Goal: Task Accomplishment & Management: Manage account settings

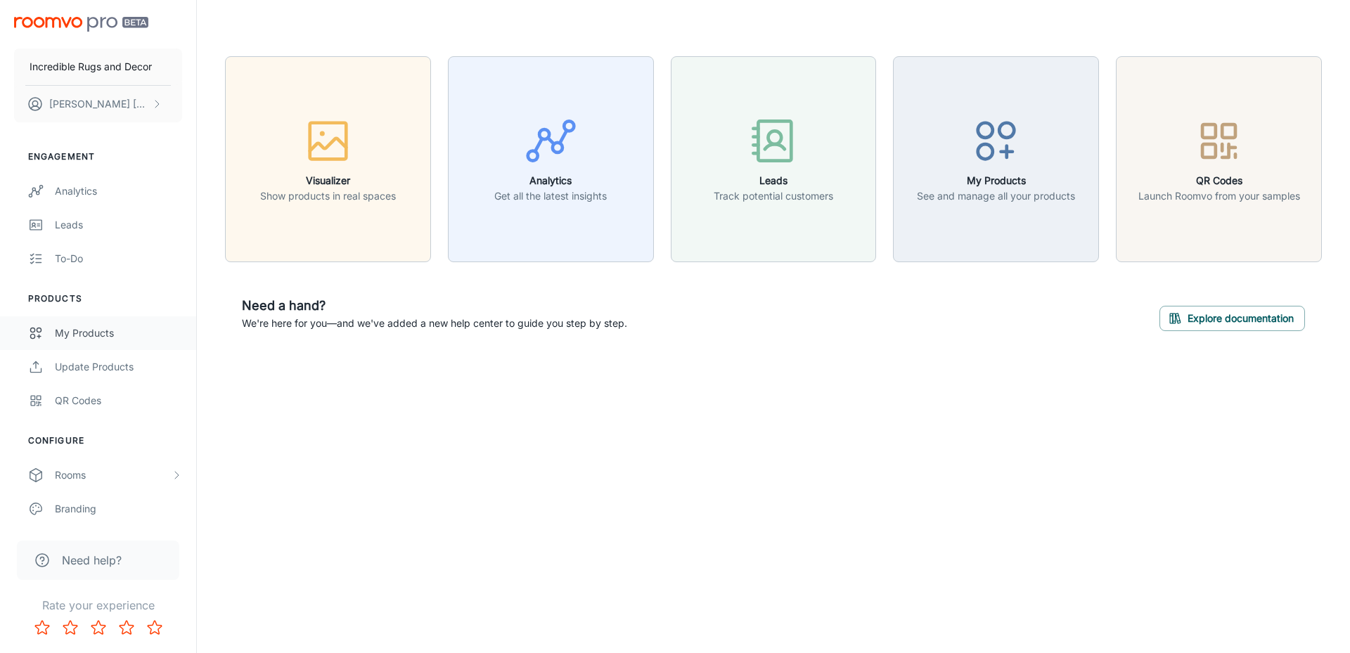
click at [68, 344] on link "My Products" at bounding box center [98, 333] width 196 height 34
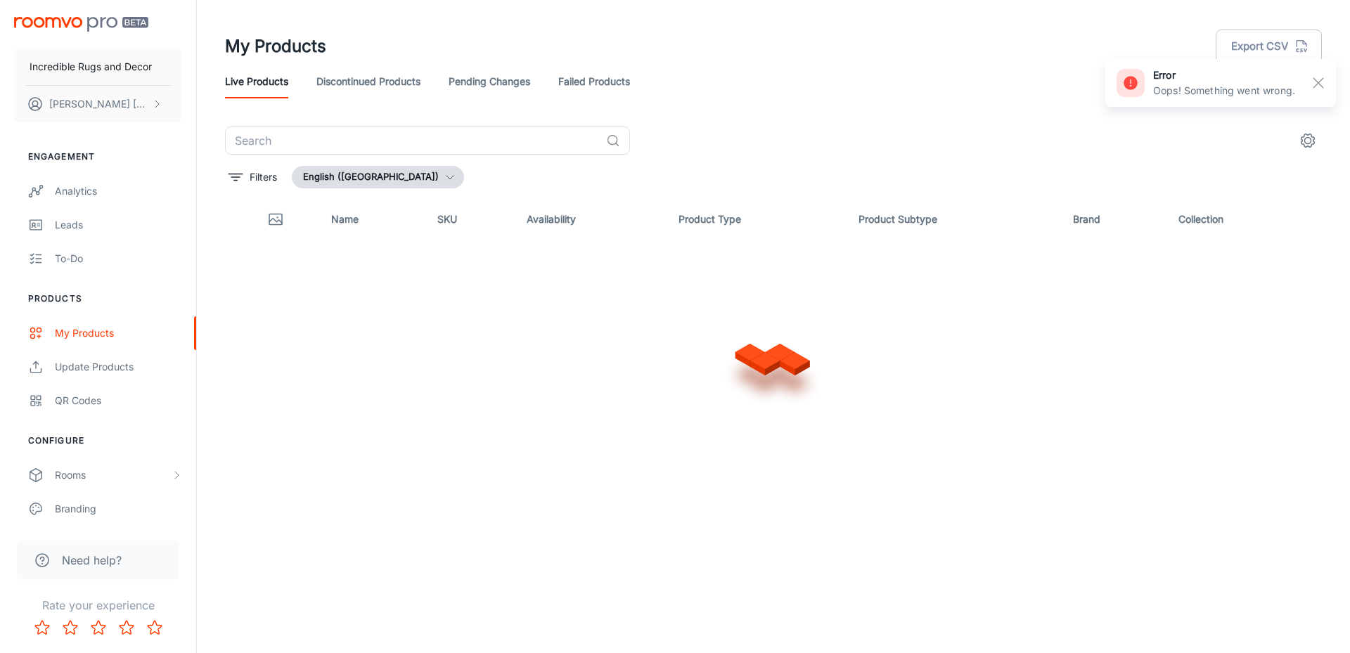
click at [1004, 65] on div "Live Products Discontinued Products Pending Changes Failed Products" at bounding box center [773, 82] width 1097 height 34
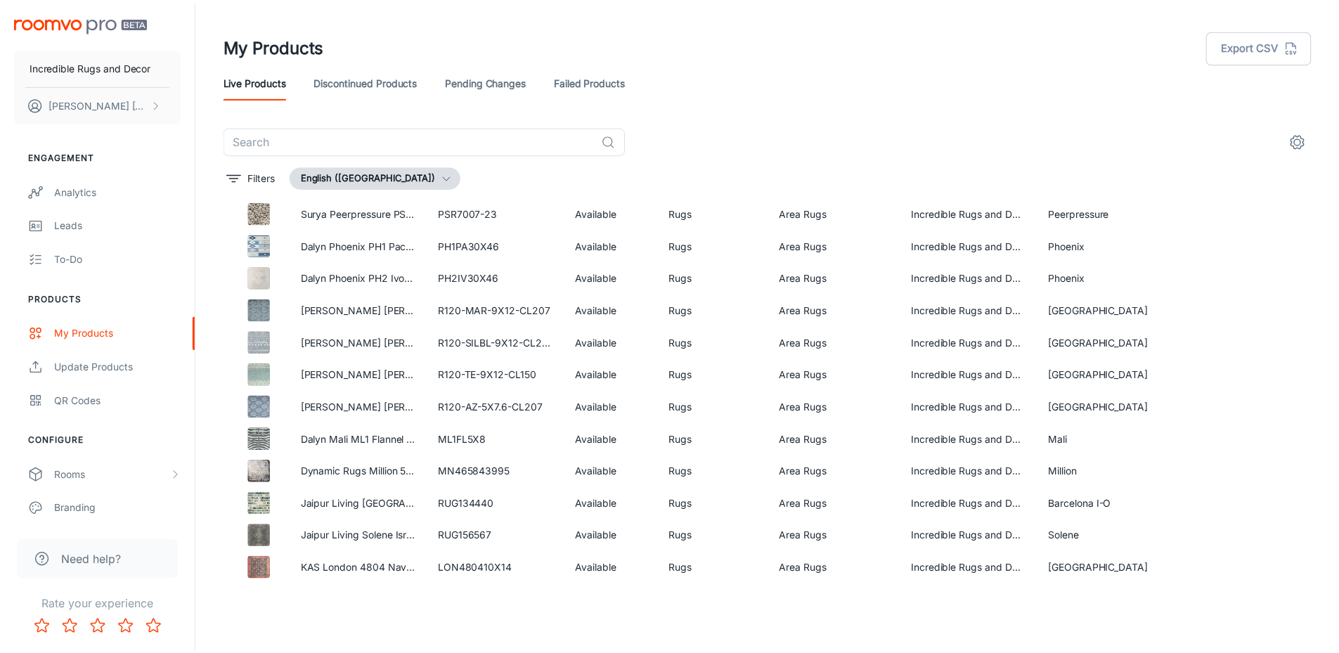
scroll to position [1723, 0]
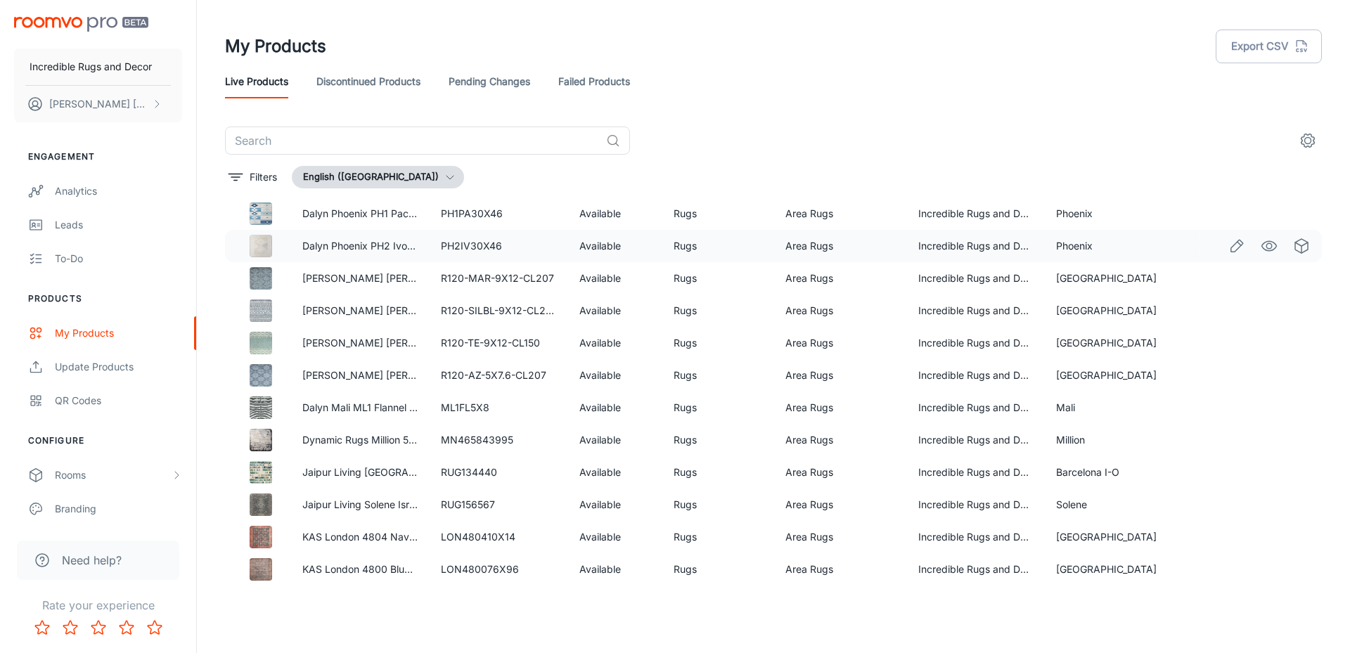
click at [257, 253] on img at bounding box center [261, 246] width 22 height 22
click at [261, 250] on img at bounding box center [261, 246] width 22 height 22
click at [261, 251] on img at bounding box center [261, 246] width 22 height 22
click at [313, 240] on link "Dalyn Phoenix PH2 Ivory Area Rug" at bounding box center [382, 246] width 160 height 12
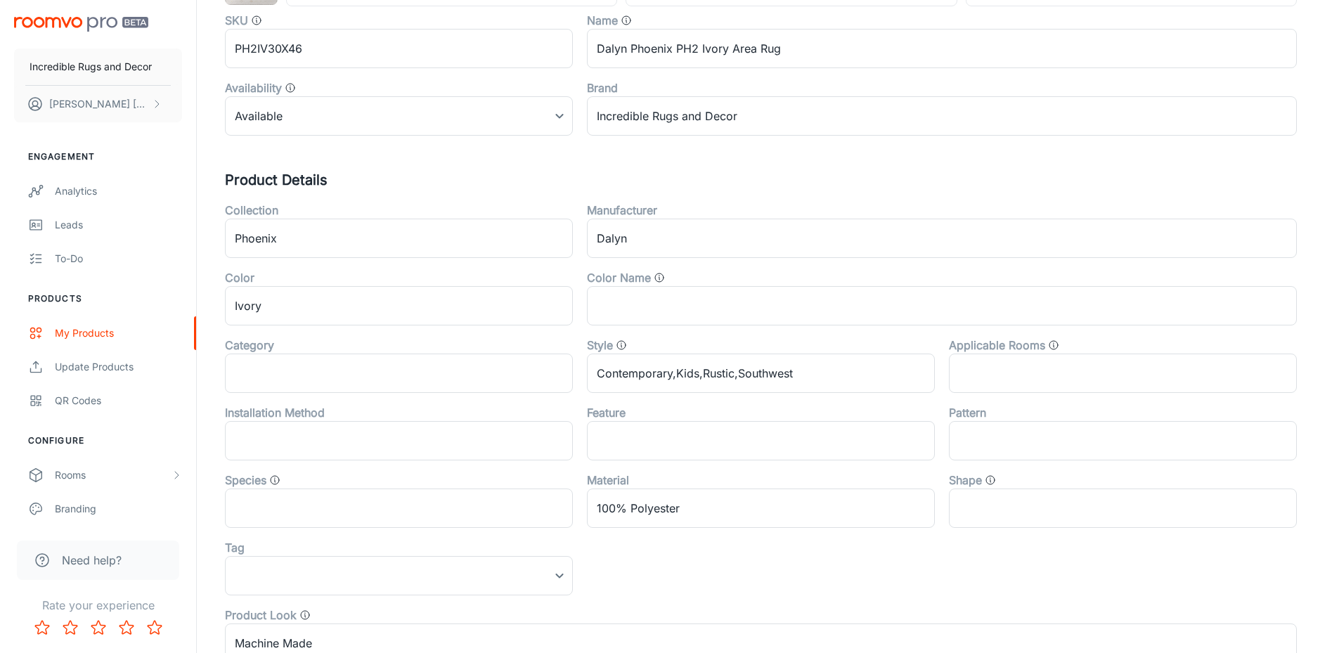
scroll to position [224, 0]
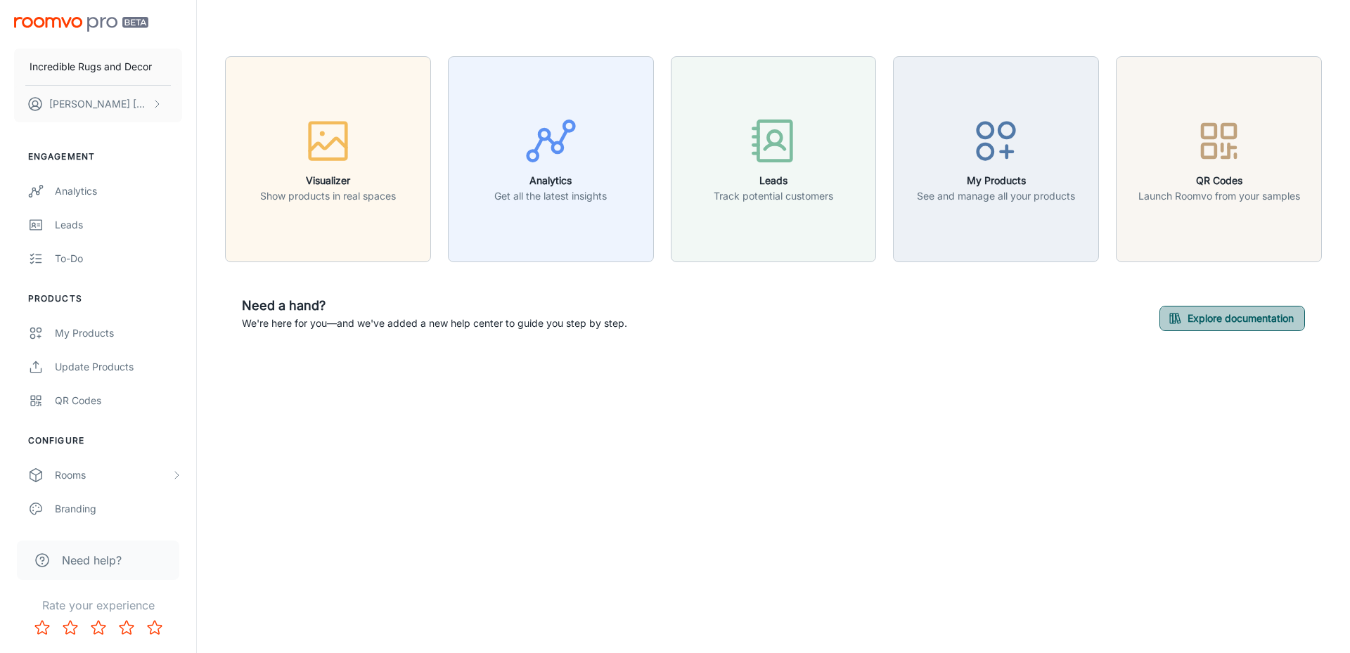
click at [1183, 320] on button "Explore documentation" at bounding box center [1231, 318] width 145 height 25
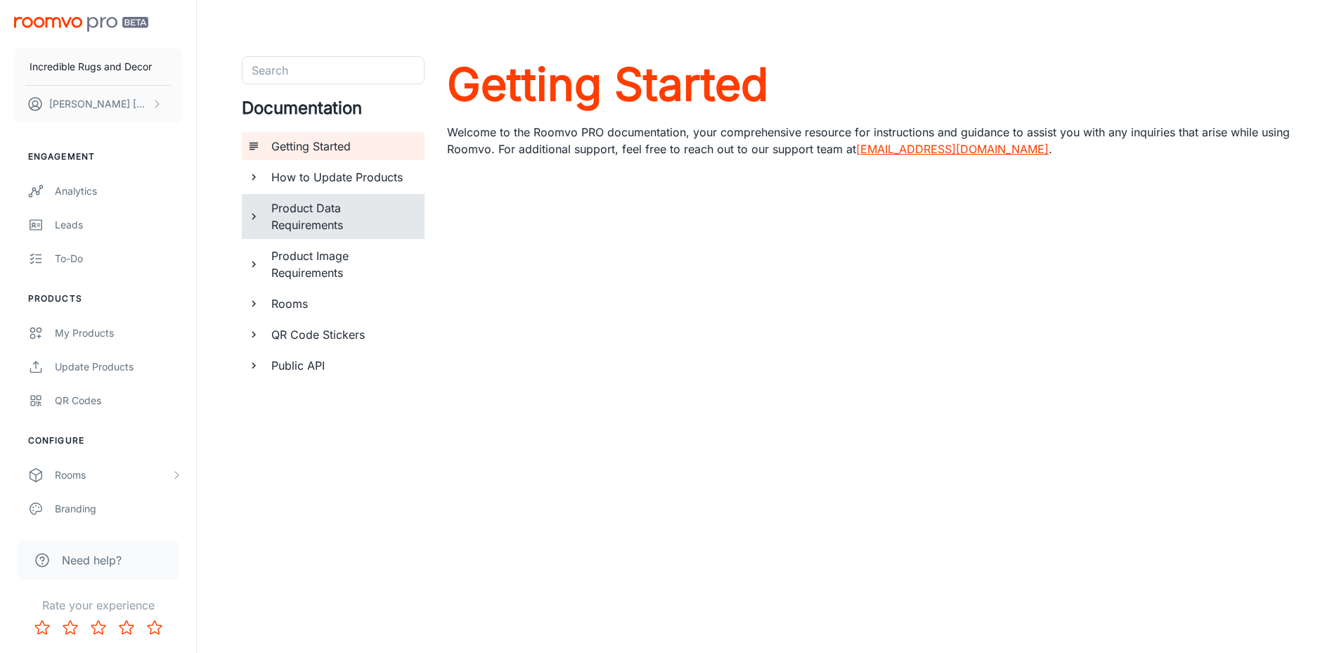
click at [325, 224] on h6 "Product Data Requirements" at bounding box center [342, 217] width 142 height 34
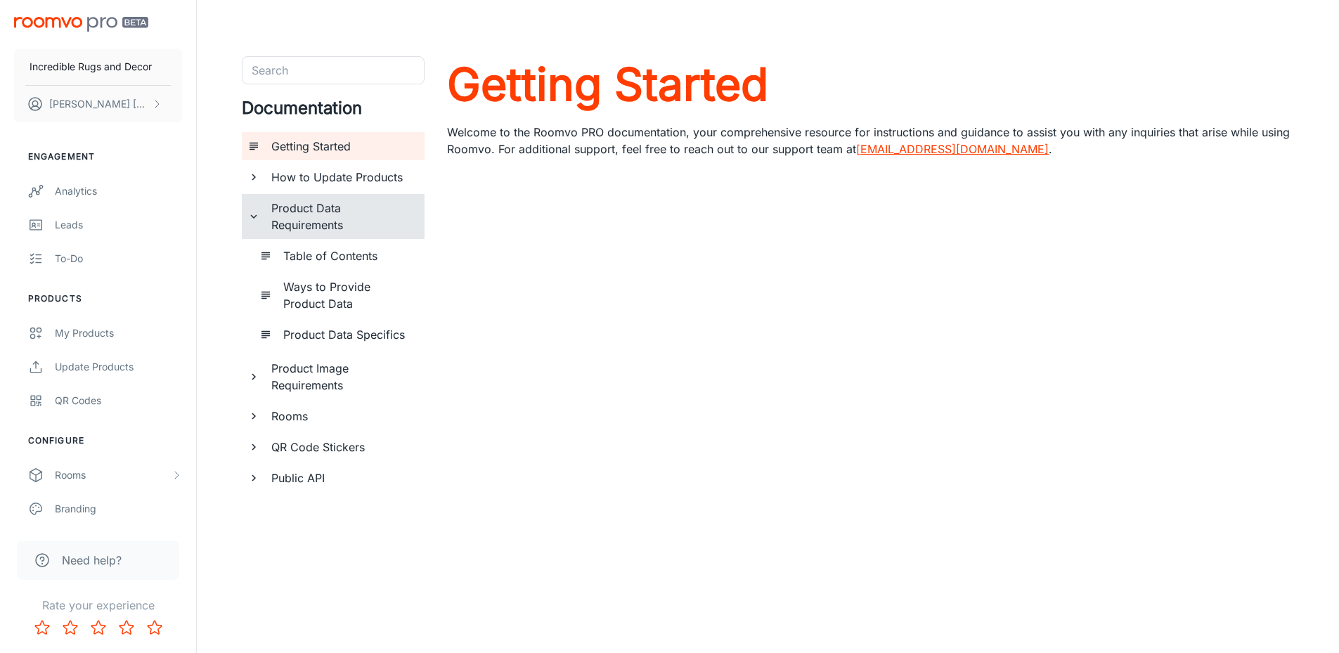
click at [323, 221] on h6 "Product Data Requirements" at bounding box center [342, 217] width 142 height 34
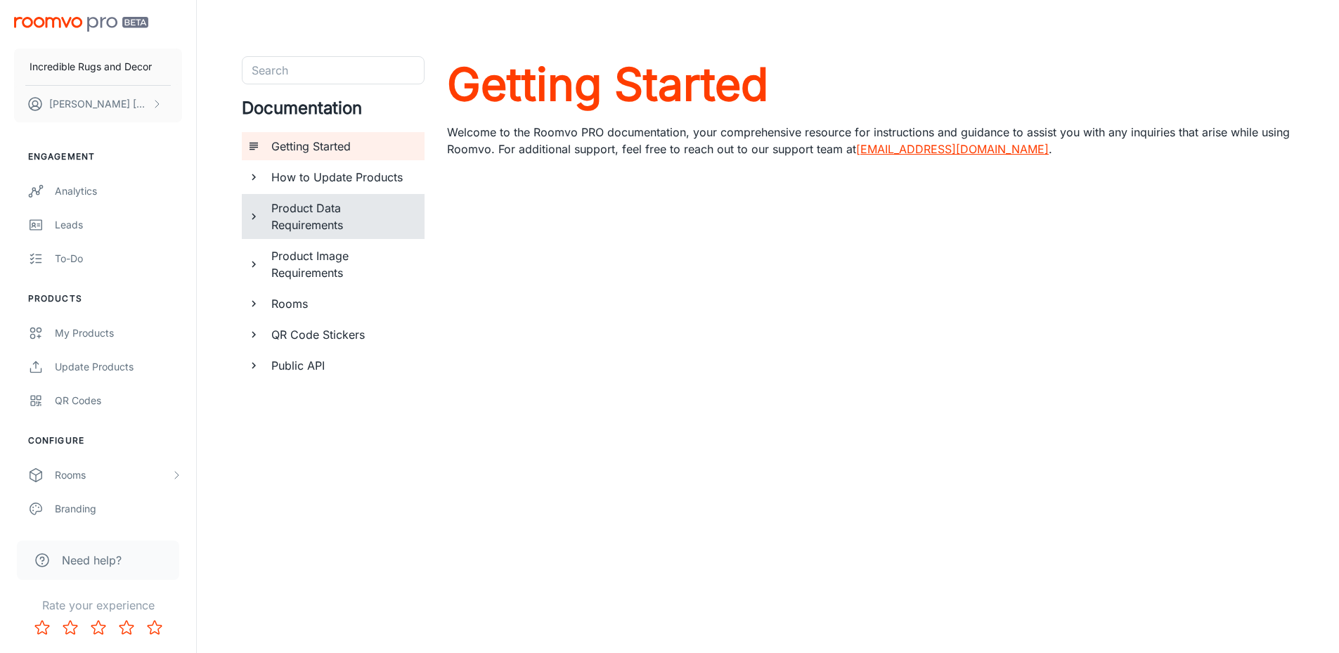
click at [323, 221] on h6 "Product Data Requirements" at bounding box center [342, 217] width 142 height 34
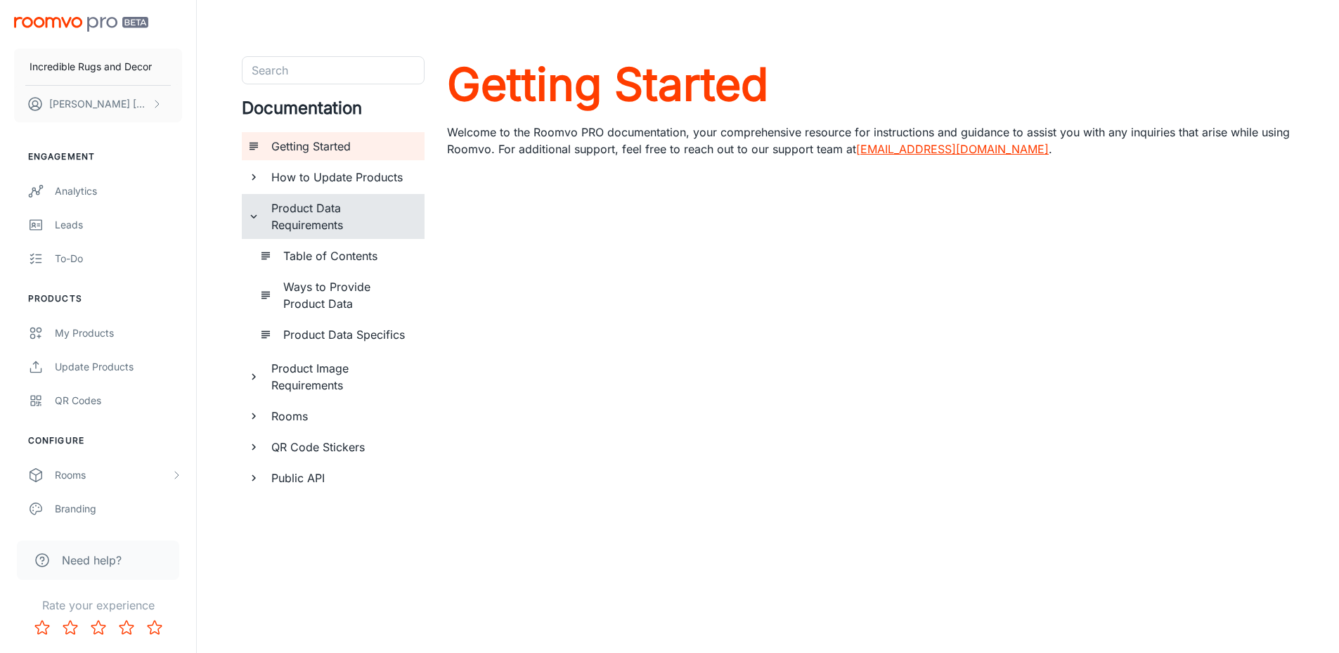
click at [320, 330] on h6 "Product Data Specifics" at bounding box center [348, 334] width 130 height 17
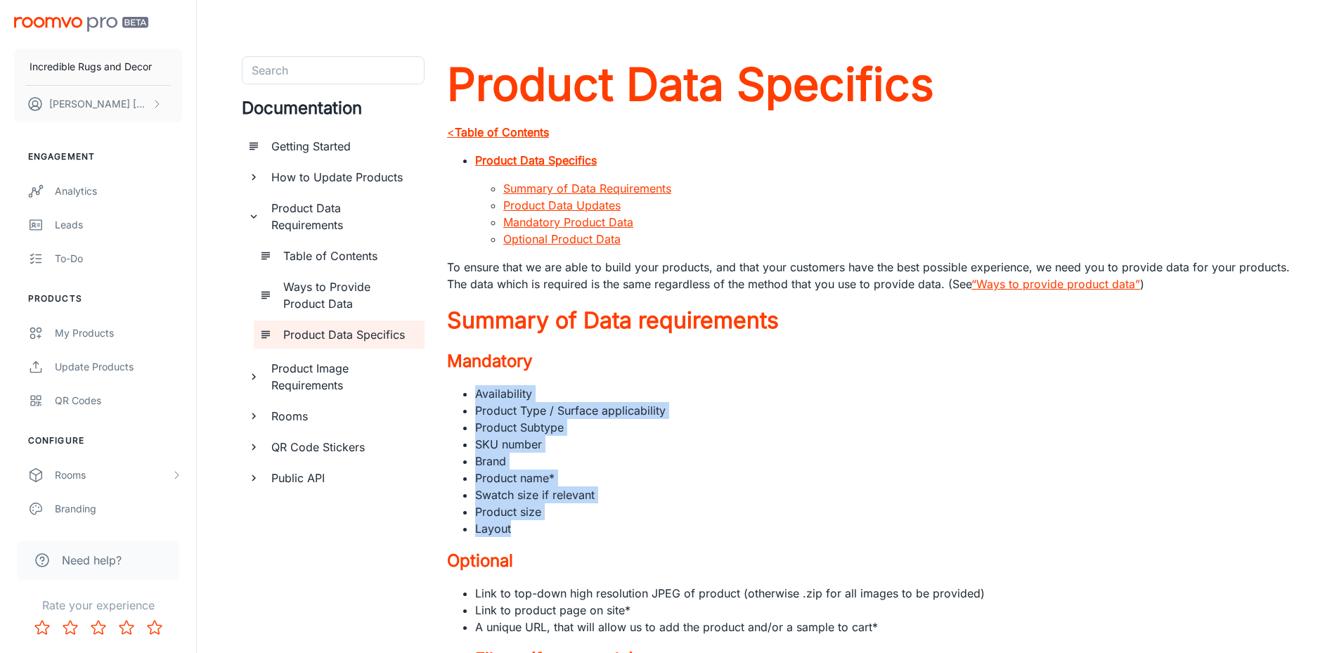
drag, startPoint x: 477, startPoint y: 396, endPoint x: 560, endPoint y: 535, distance: 162.0
click at [560, 535] on ul "Availability Product Type / Surface applicability Product Subtype SKU number Br…" at bounding box center [870, 461] width 847 height 152
copy ul "Availability Product Type / Surface applicability Product Subtype SKU number Br…"
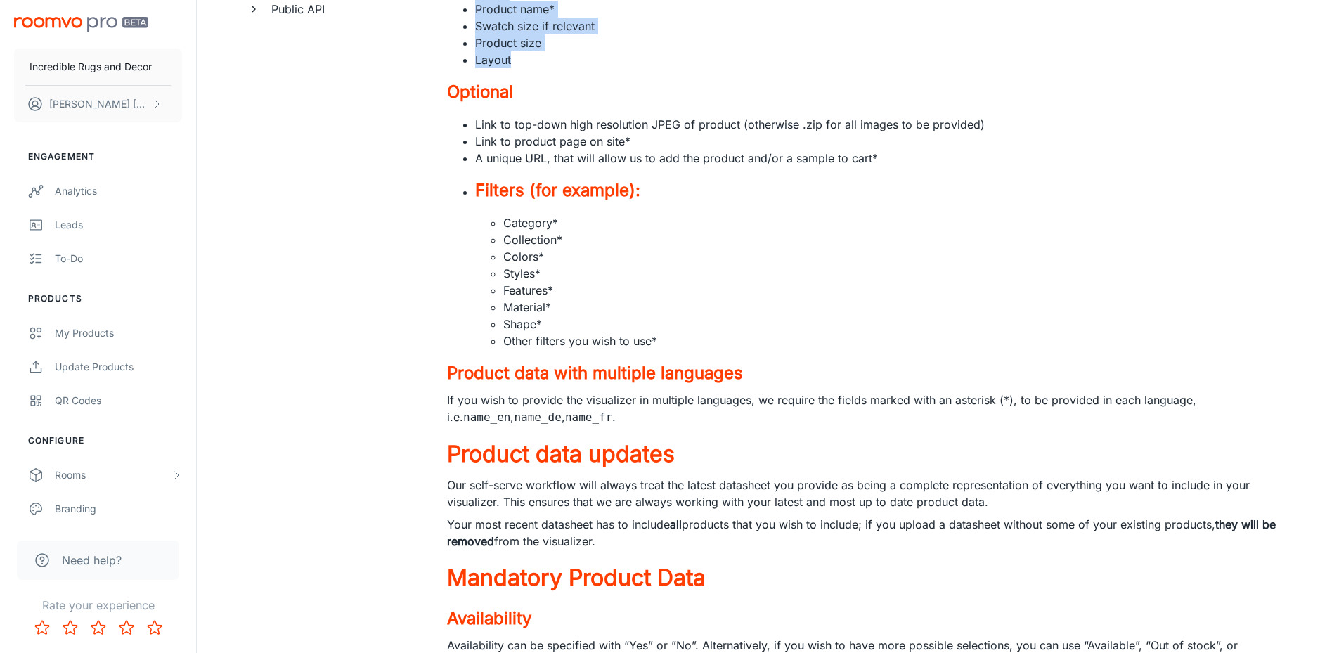
scroll to position [234, 0]
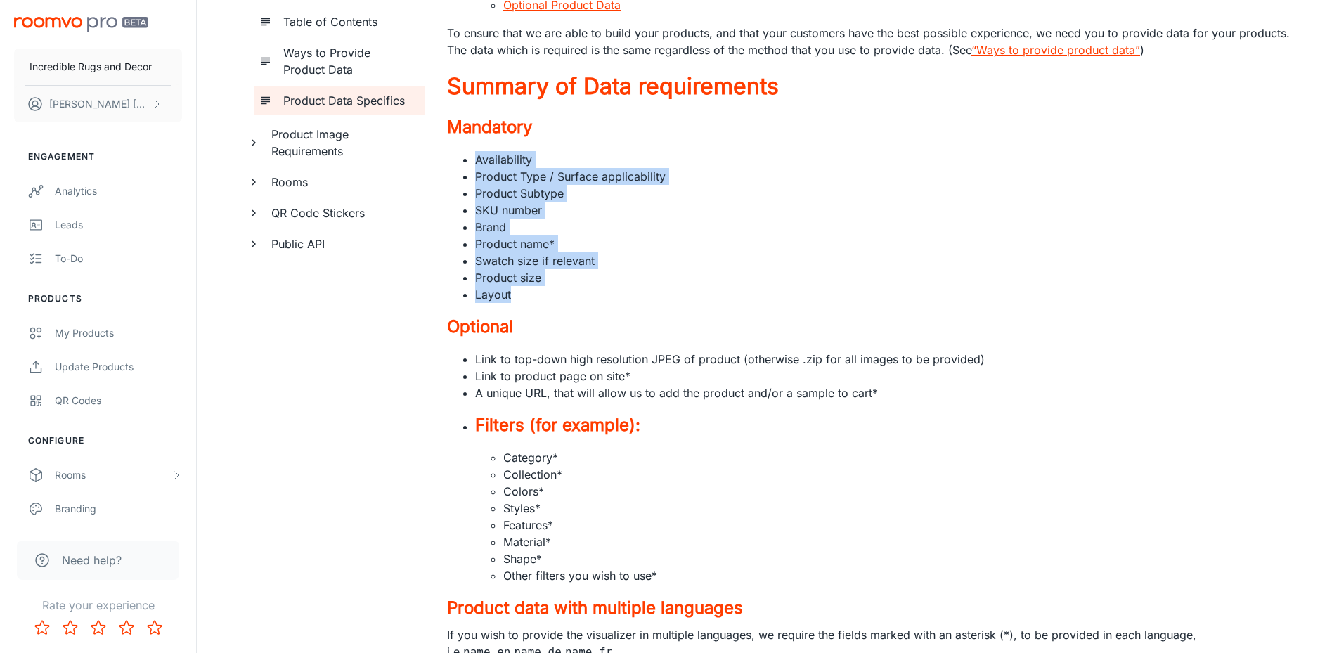
copy ul "Availability Product Type / Surface applicability Product Subtype SKU number Br…"
click at [488, 238] on li "Product name *" at bounding box center [884, 243] width 819 height 17
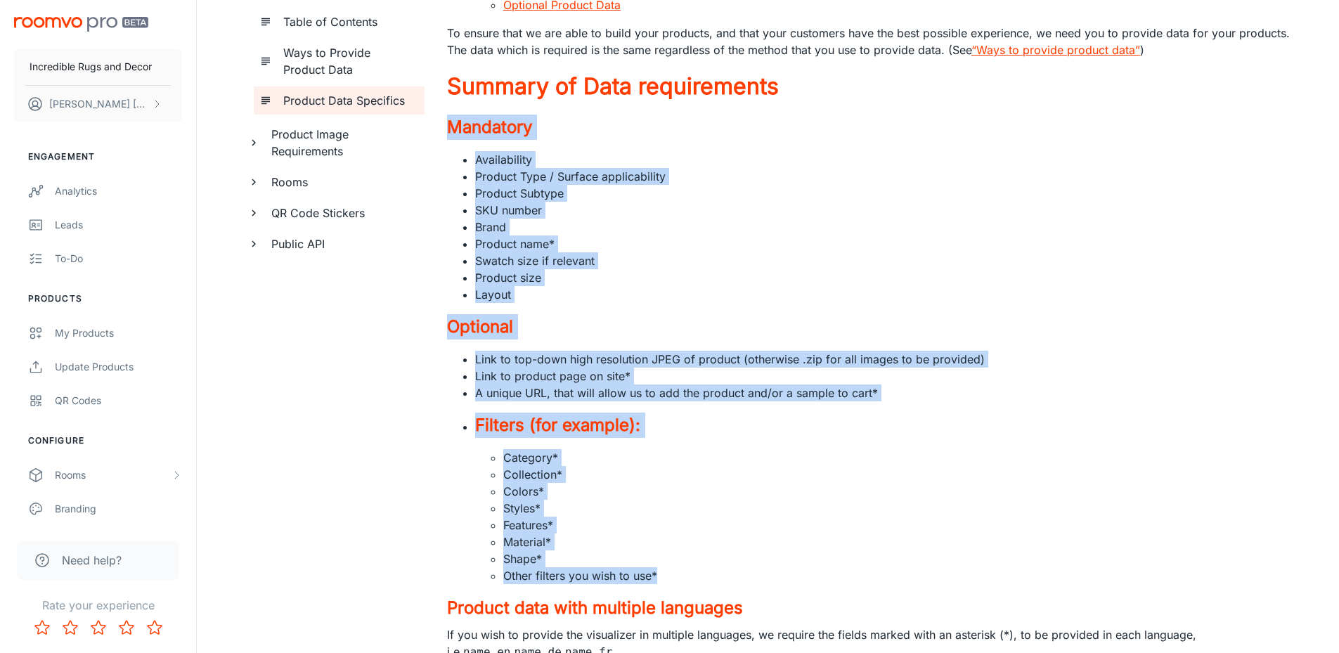
drag, startPoint x: 440, startPoint y: 131, endPoint x: 694, endPoint y: 574, distance: 511.3
copy div "Mandatory Availability Product Type / Surface applicability Product Subtype SKU…"
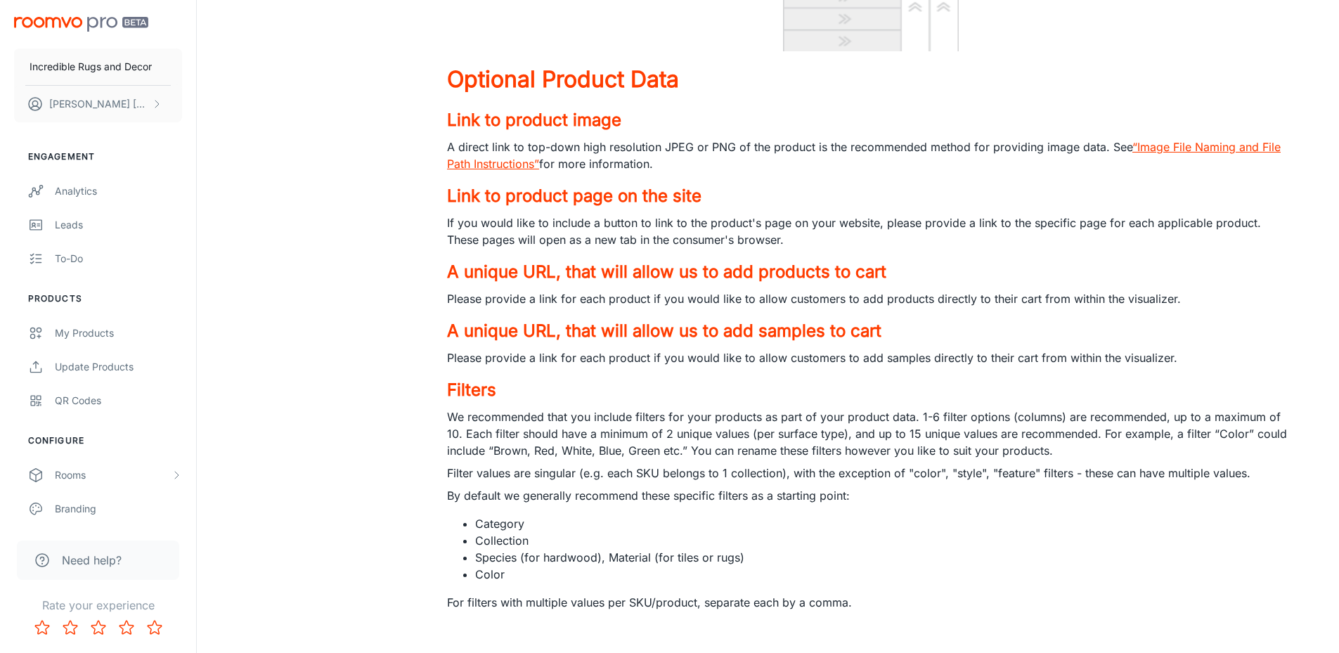
scroll to position [8024, 0]
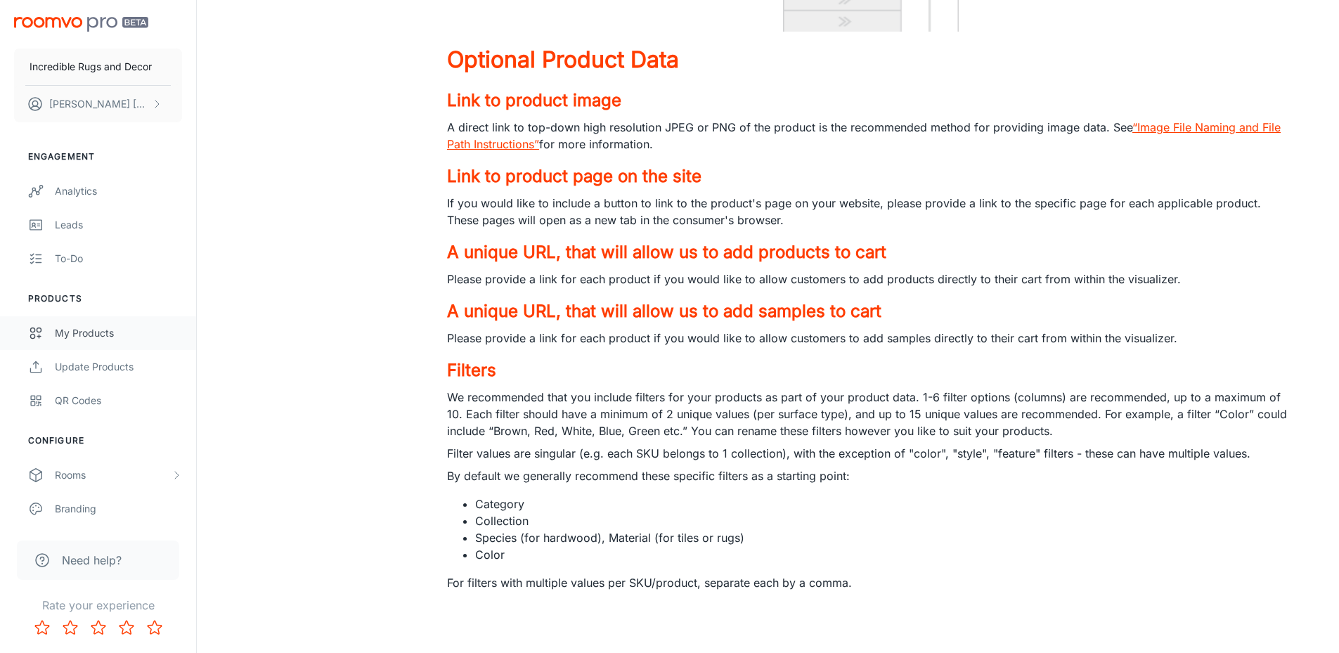
click at [79, 337] on div "My Products" at bounding box center [118, 332] width 127 height 15
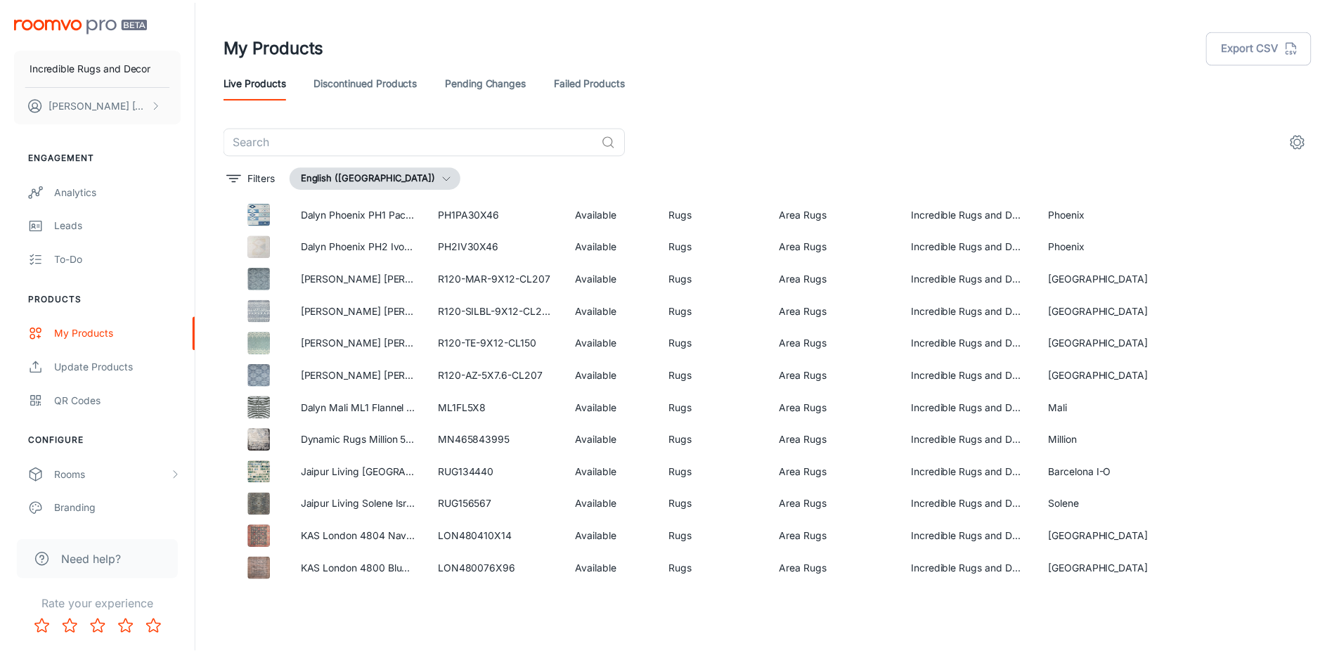
scroll to position [2426, 0]
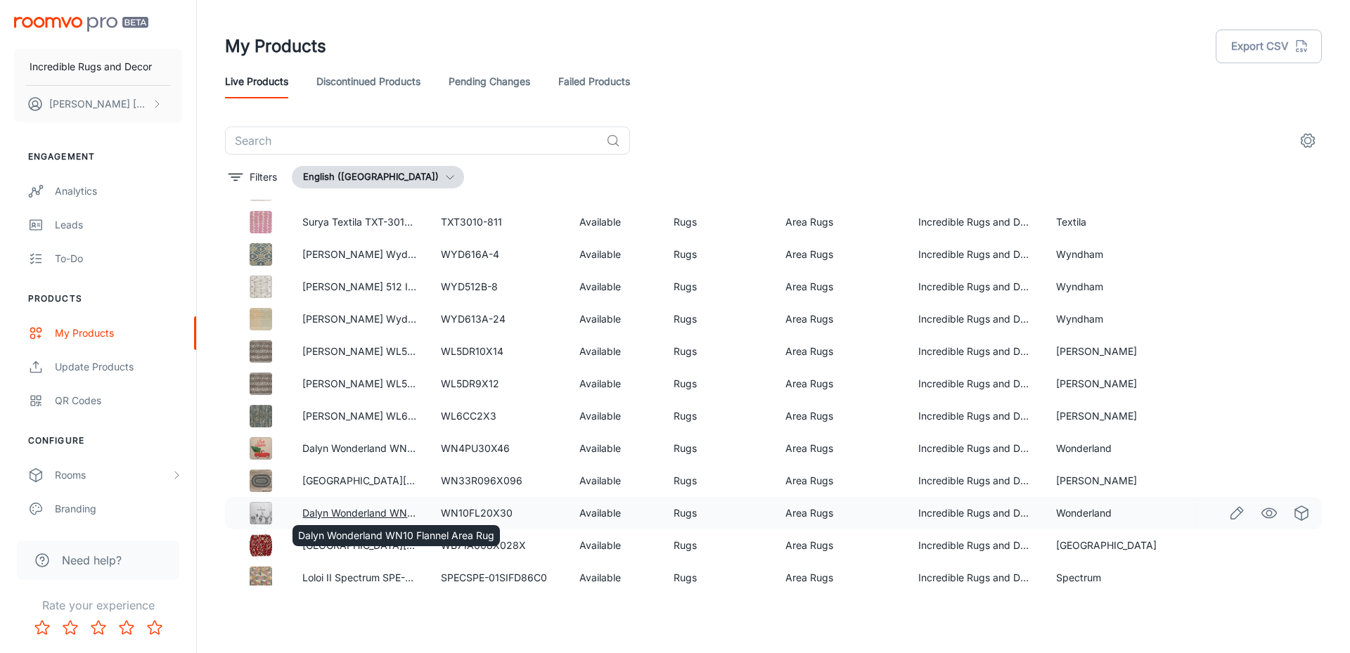
click at [343, 514] on link "Dalyn Wonderland WN10 Flannel Area Rug" at bounding box center [400, 513] width 196 height 12
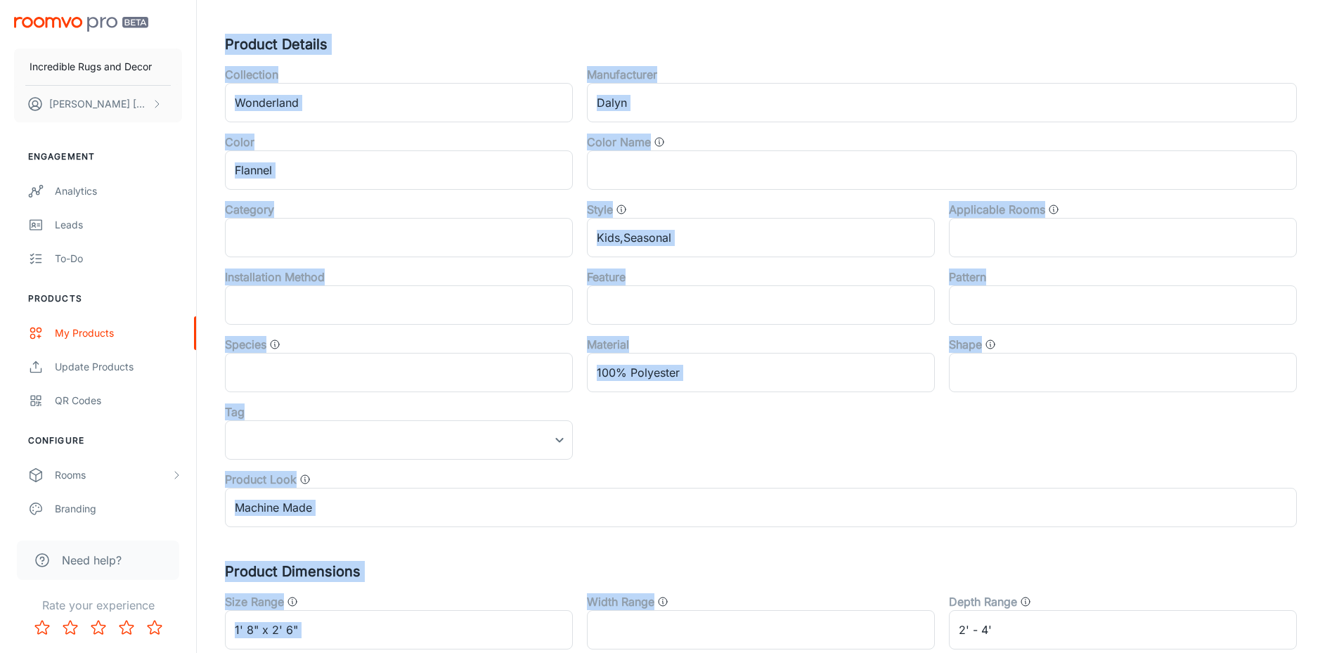
scroll to position [458, 0]
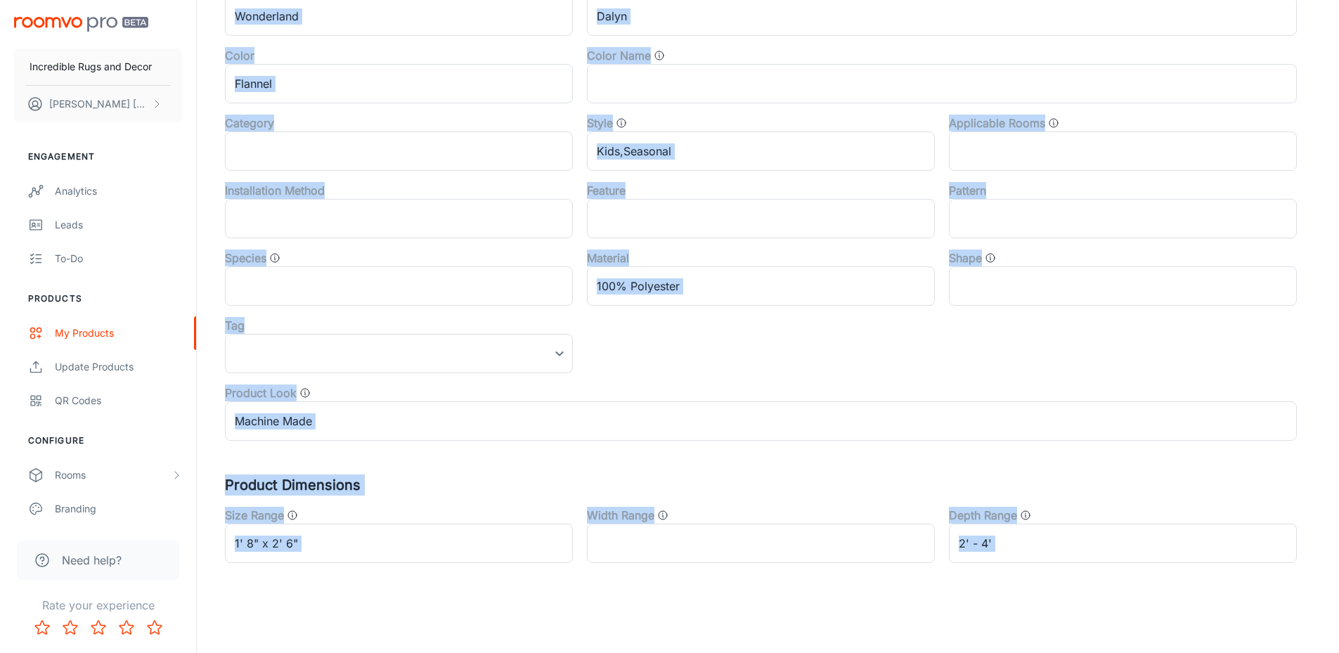
drag, startPoint x: 214, startPoint y: 257, endPoint x: 1116, endPoint y: 590, distance: 962.0
click at [1116, 590] on div "Edit Product Reset to Default Save and Exit Product Information Pricing & User …" at bounding box center [768, 97] width 1142 height 1111
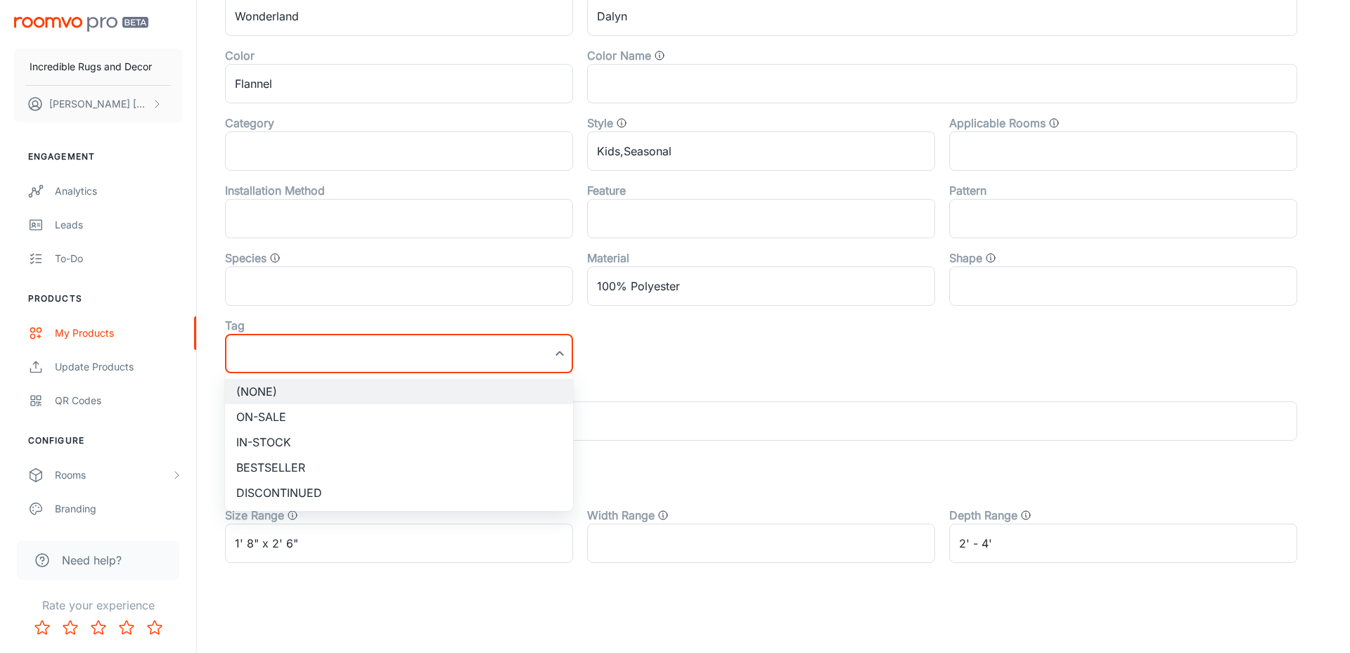
click at [552, 361] on div at bounding box center [675, 326] width 1350 height 653
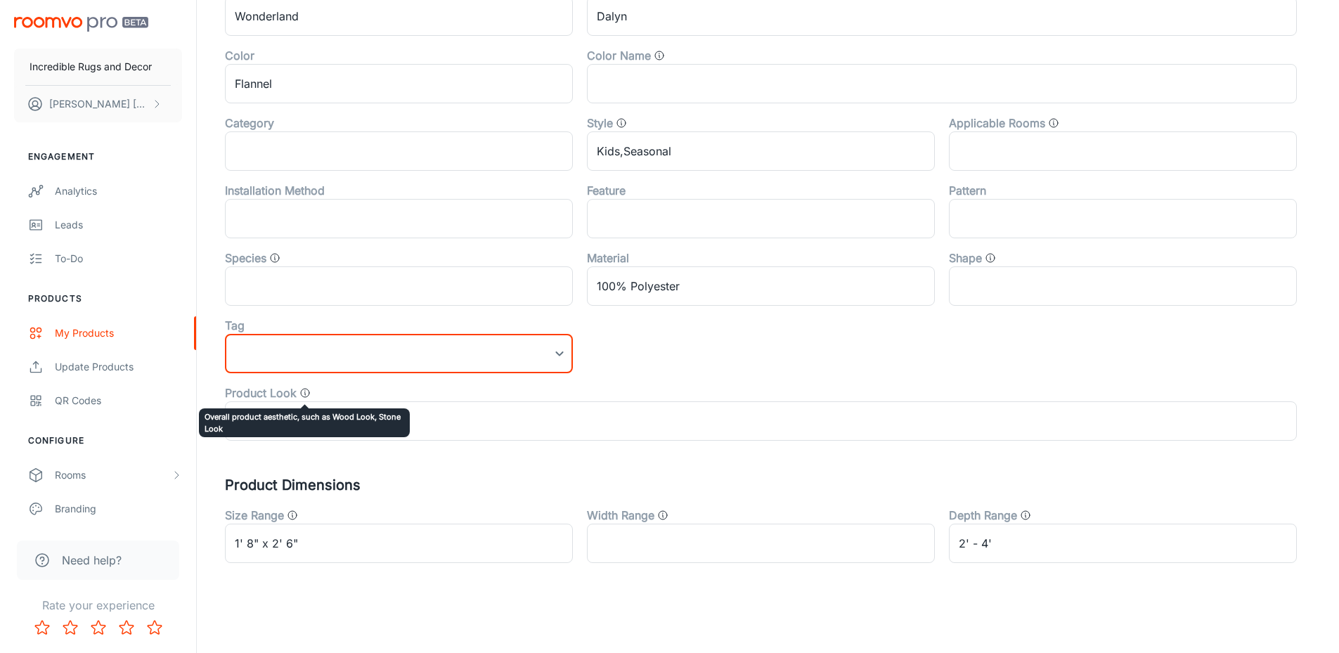
click at [301, 392] on icon "Overall product aesthetic, such as Wood Look, Stone Look" at bounding box center [304, 392] width 11 height 11
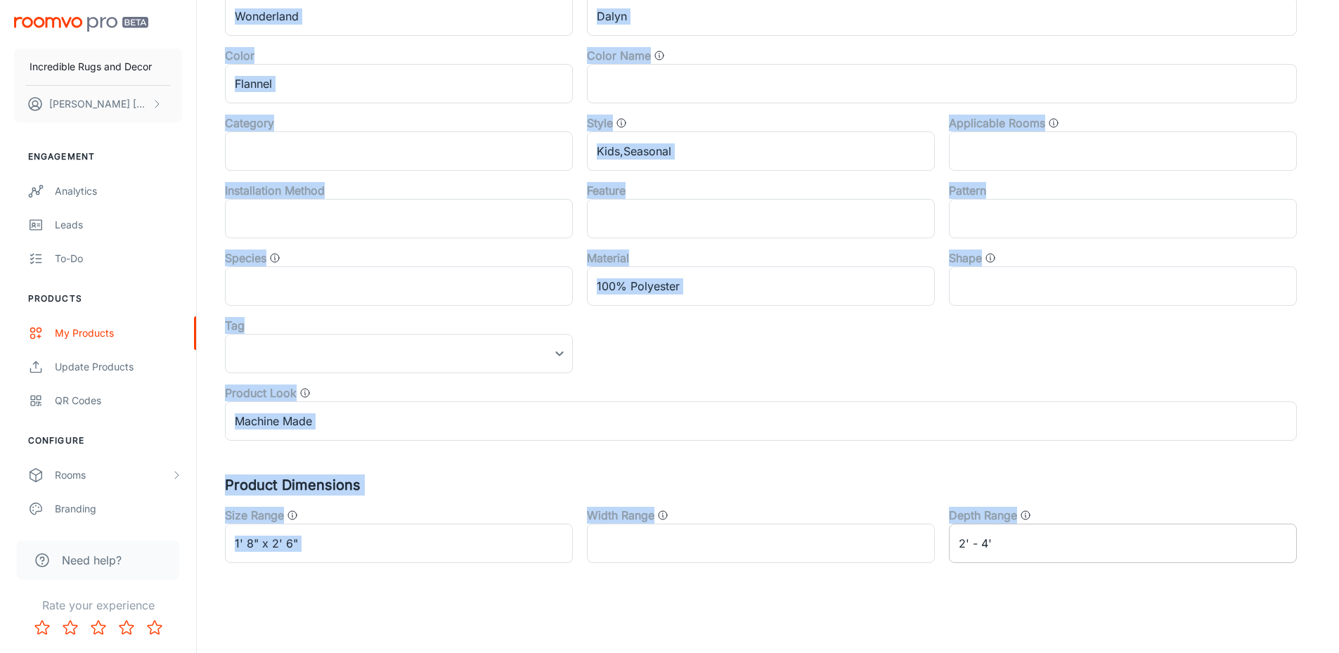
drag, startPoint x: 226, startPoint y: 257, endPoint x: 1151, endPoint y: 560, distance: 973.4
click at [1128, 560] on div "Canonical Product Code 194654_WN10FL20X30_1'8"_2'6" ​ Product Type rug ​ Produc…" at bounding box center [768, 145] width 1086 height 835
copy div "SKU ​ Name ​ Availability Available ​ Brand ​ Product Details Collection ​ Manu…"
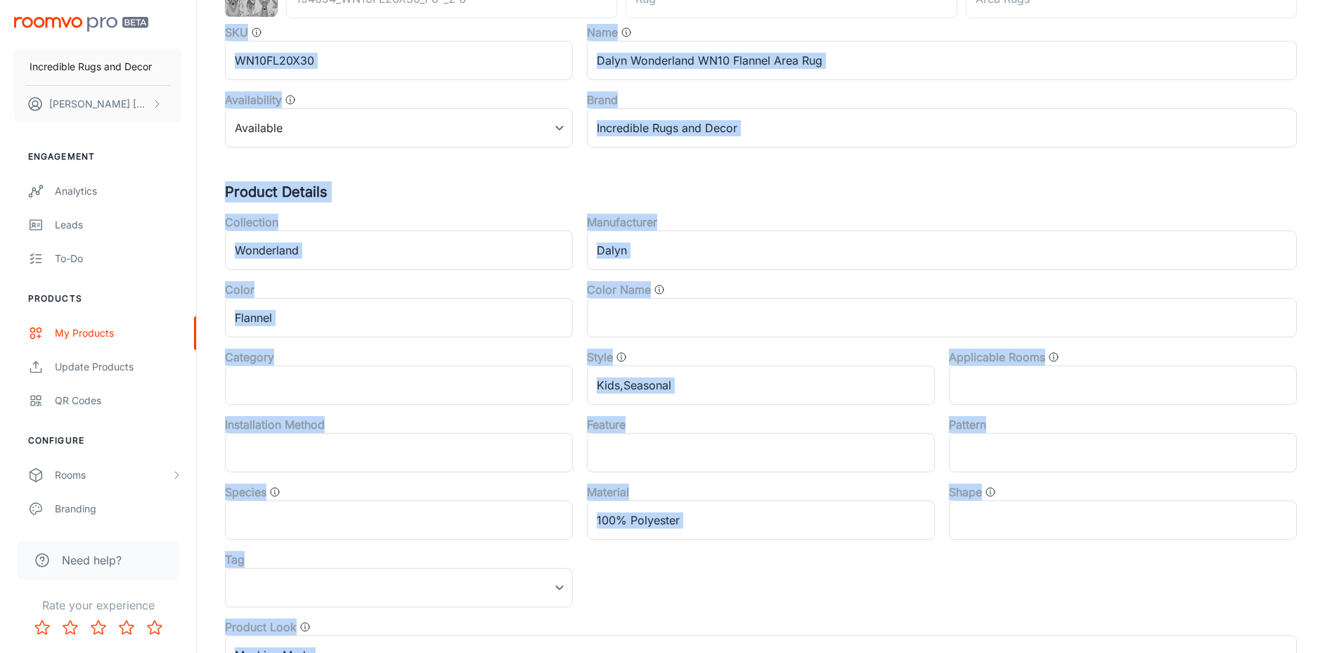
scroll to position [0, 0]
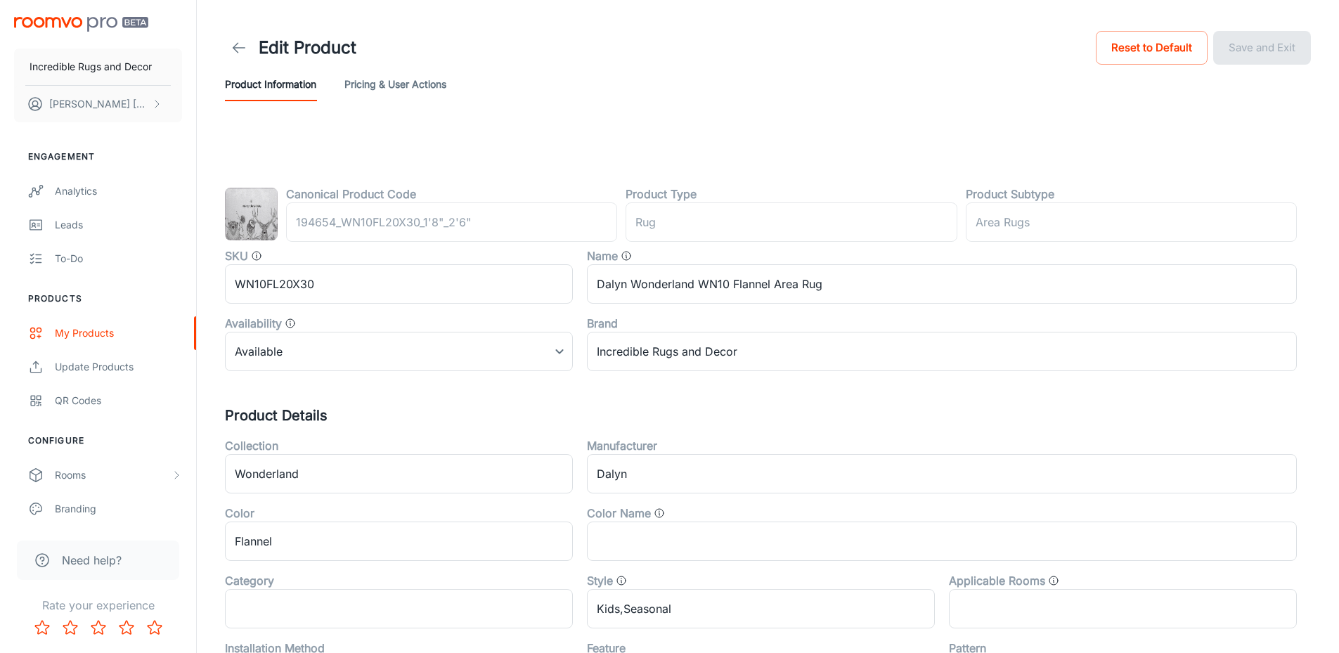
click at [699, 82] on div "Product Information Pricing & User Actions" at bounding box center [768, 84] width 1086 height 34
click at [562, 353] on body "Incredible Rugs and Decor [PERSON_NAME] Engagement Analytics Leads To-do Produc…" at bounding box center [669, 326] width 1339 height 653
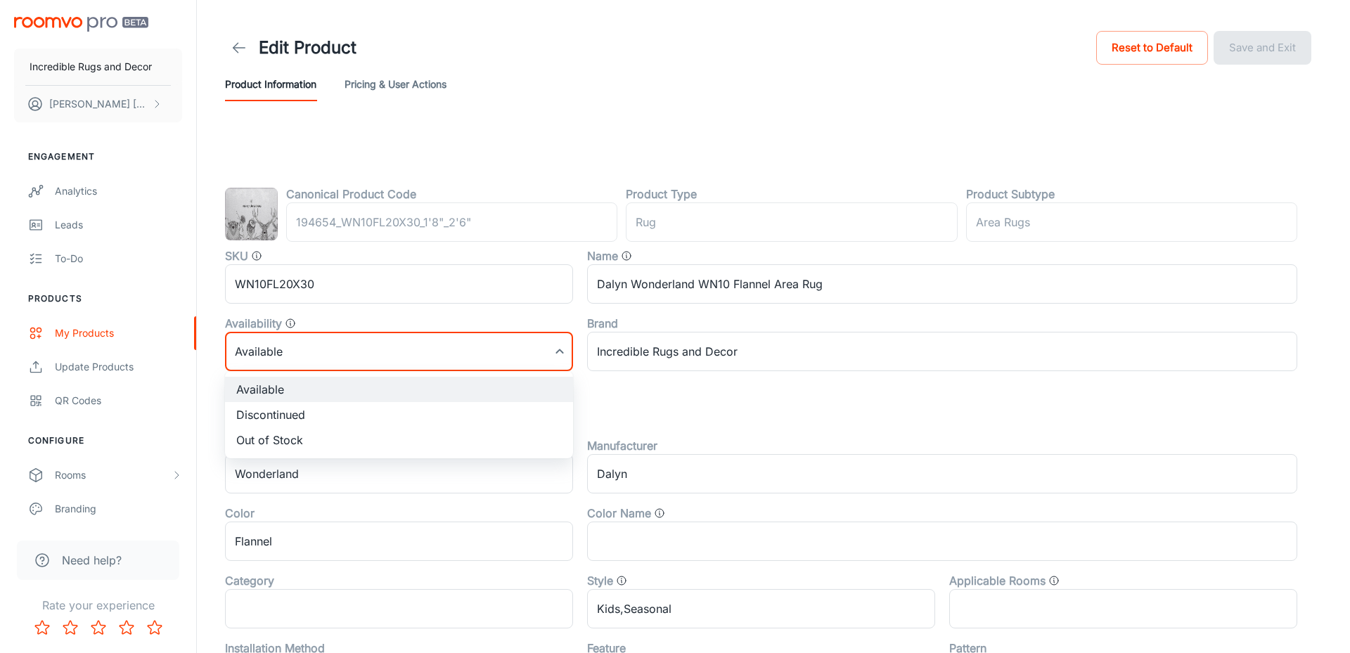
click at [790, 396] on div at bounding box center [675, 326] width 1350 height 653
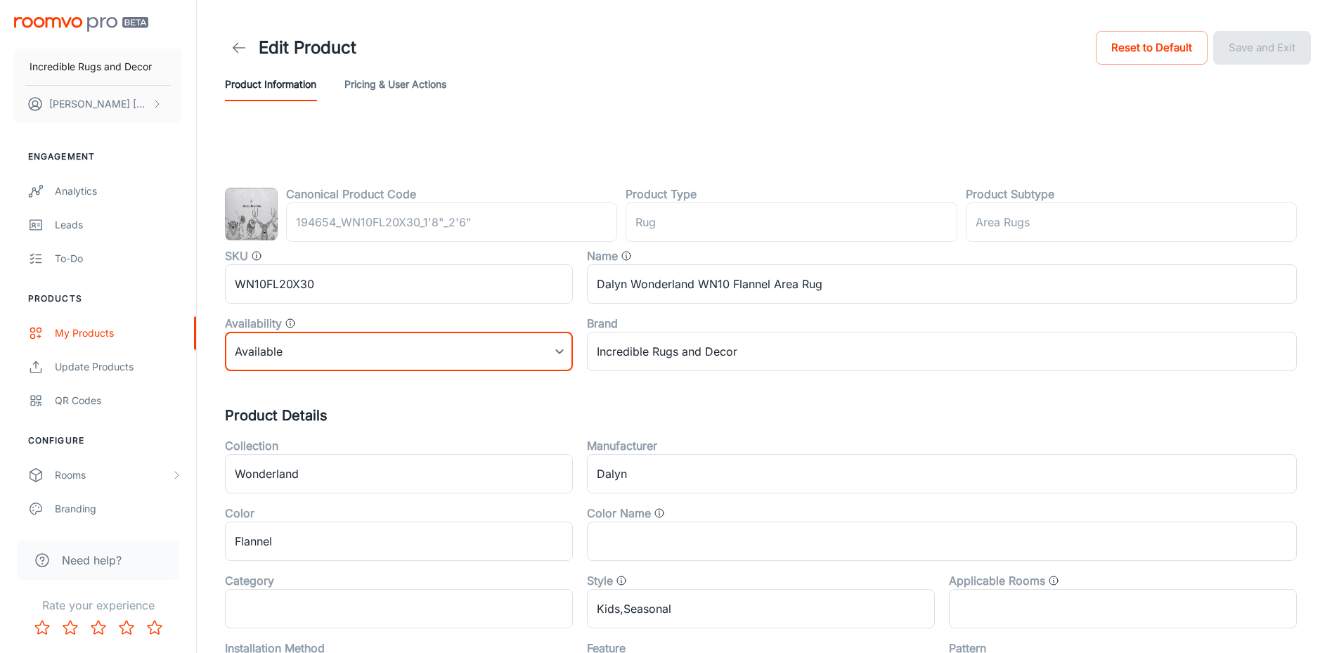
click at [411, 84] on button "Pricing & User Actions" at bounding box center [395, 84] width 102 height 34
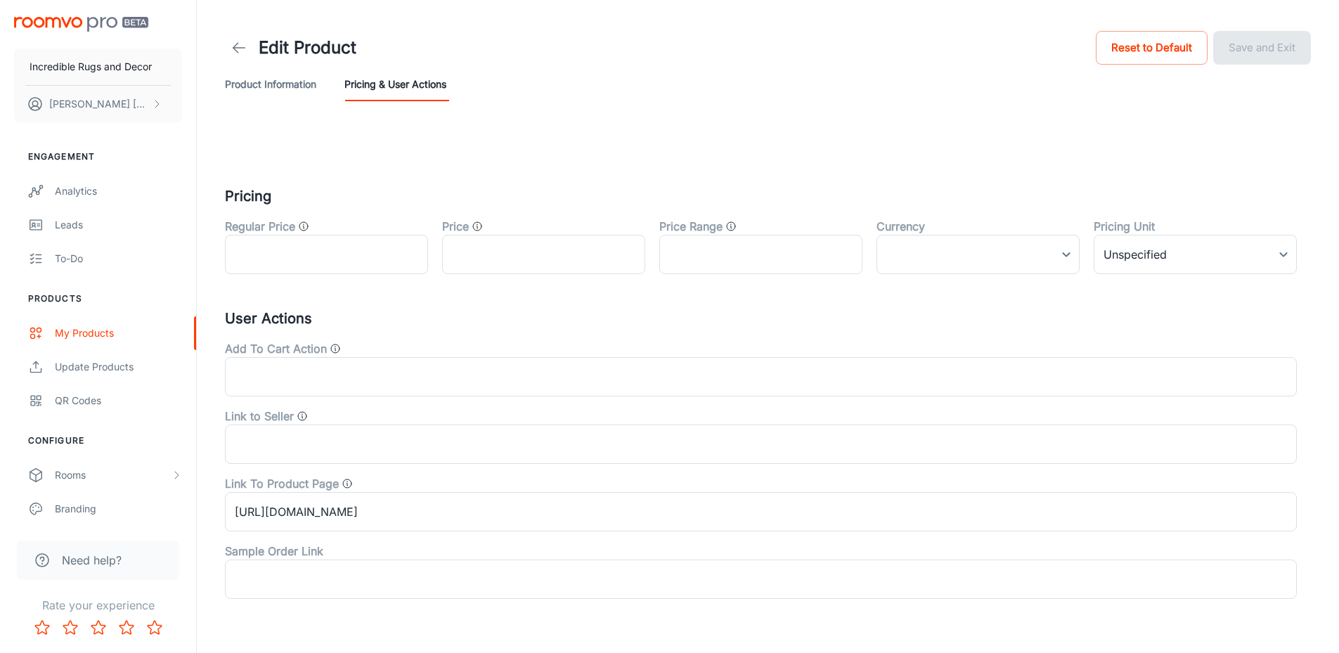
click at [247, 91] on button "Product Information" at bounding box center [270, 84] width 91 height 34
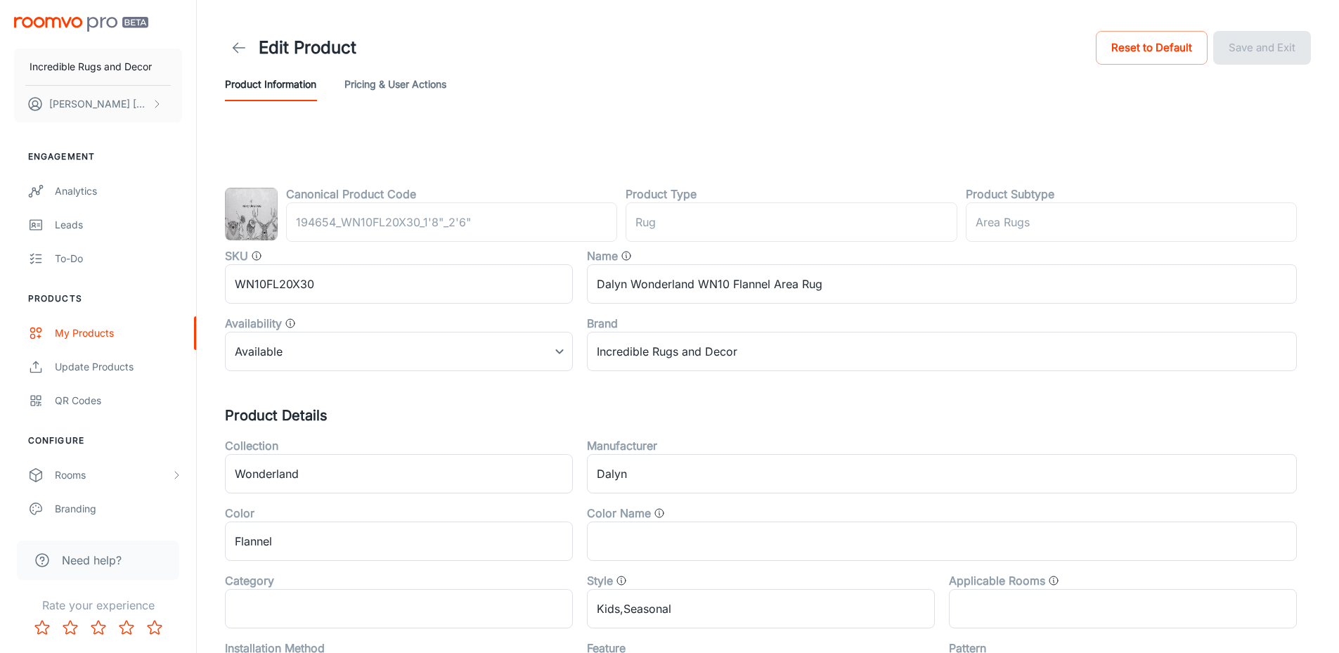
click at [952, 326] on div "Brand" at bounding box center [942, 323] width 710 height 17
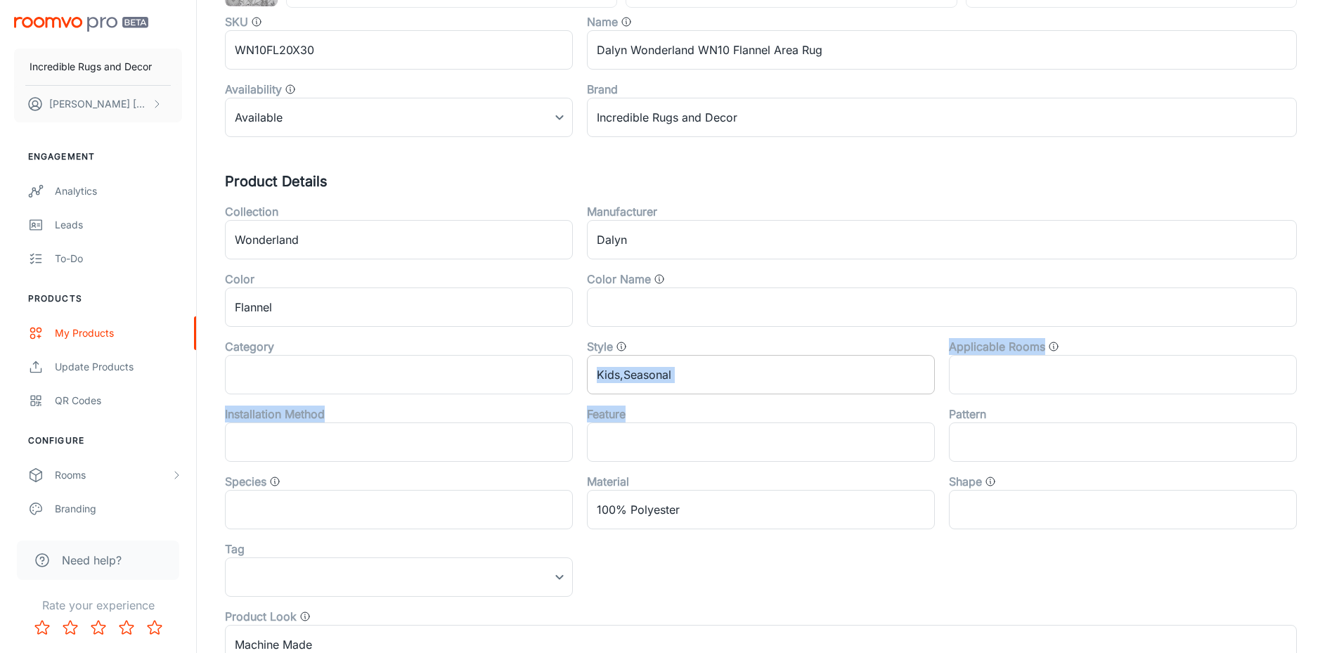
drag, startPoint x: 715, startPoint y: 396, endPoint x: 708, endPoint y: 391, distance: 8.6
click at [709, 392] on div "Collection Wonderland ​ Manufacturer Dalyn ​ Color Flannel ​ Color Name ​ Categ…" at bounding box center [754, 428] width 1086 height 472
